Goal: Transaction & Acquisition: Subscribe to service/newsletter

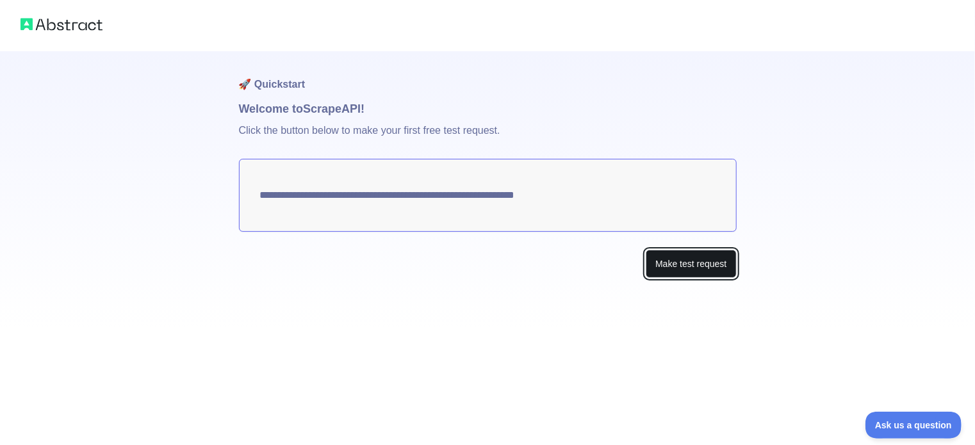
click at [679, 263] on button "Make test request" at bounding box center [690, 264] width 90 height 29
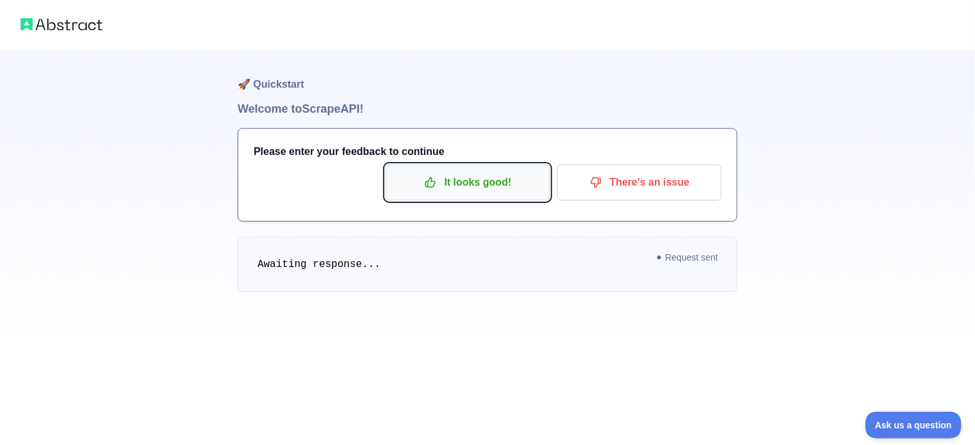
click at [463, 188] on p "It looks good!" at bounding box center [467, 183] width 145 height 22
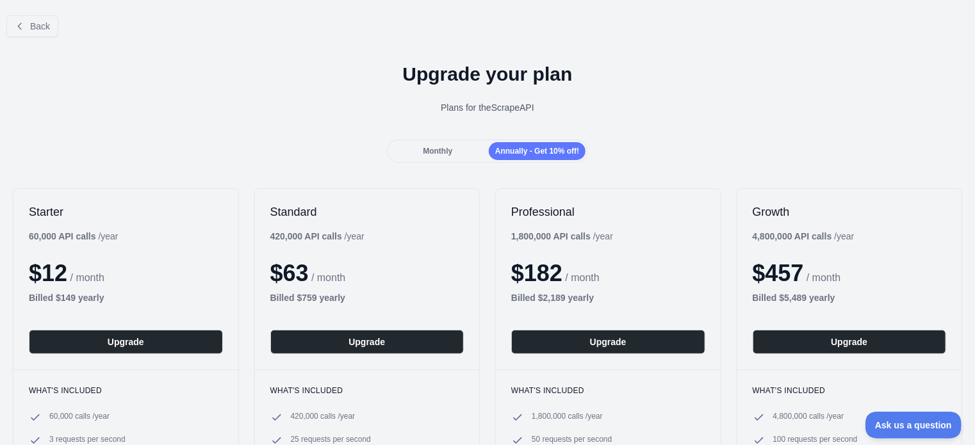
click at [448, 156] on div "Monthly" at bounding box center [437, 151] width 97 height 18
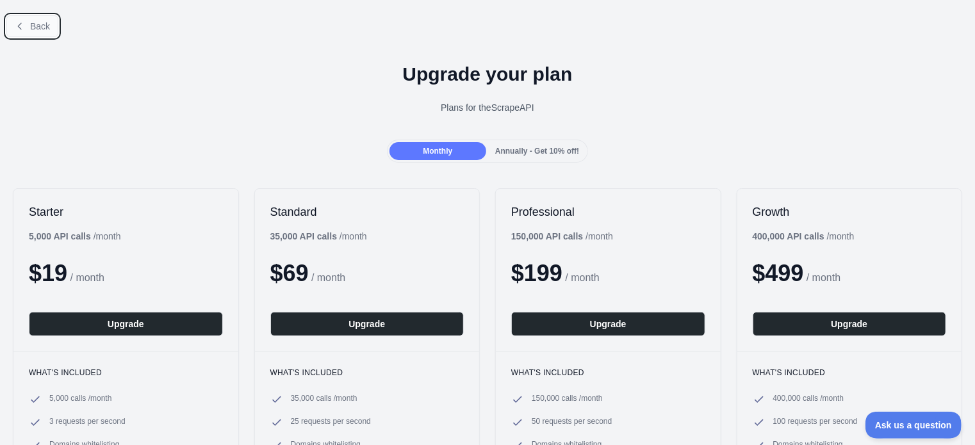
click at [30, 25] on span "Back" at bounding box center [40, 26] width 20 height 10
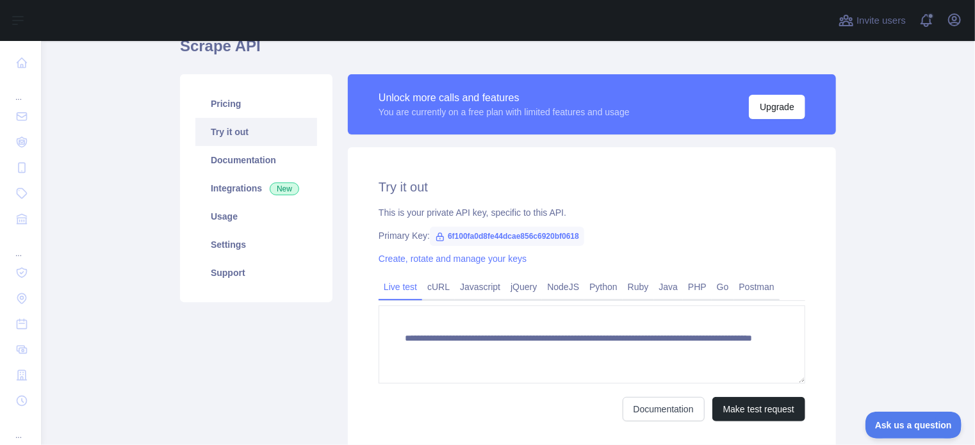
scroll to position [60, 0]
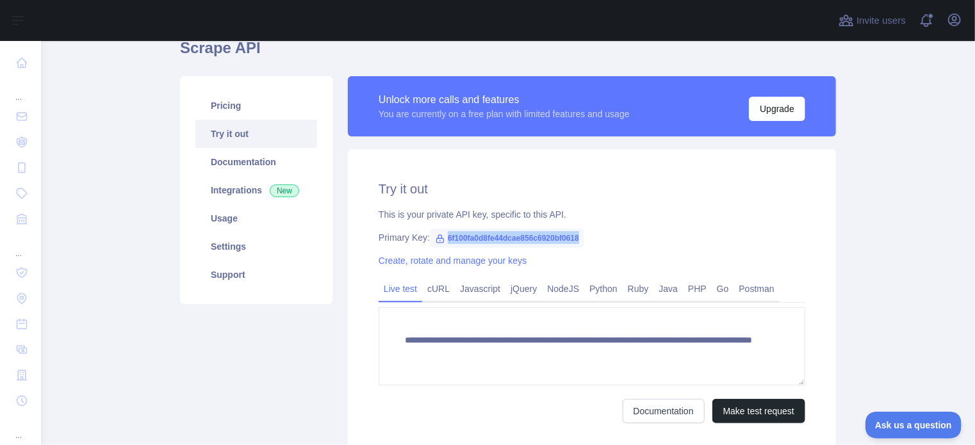
drag, startPoint x: 438, startPoint y: 238, endPoint x: 608, endPoint y: 227, distance: 170.0
click at [608, 227] on div "**********" at bounding box center [592, 301] width 488 height 305
copy span "6f100fa0d8fe44dcae856c6920bf0618"
click at [496, 236] on span "6f100fa0d8fe44dcae856c6920bf0618" at bounding box center [507, 238] width 154 height 19
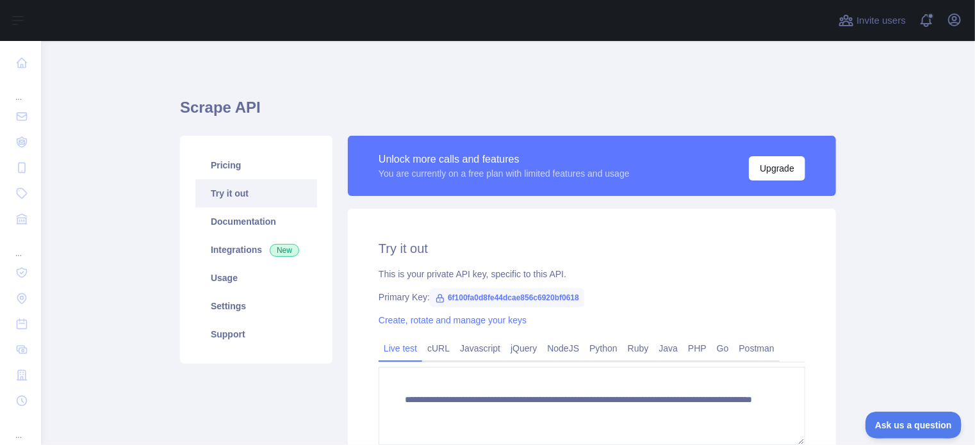
scroll to position [18, 0]
